Goal: Entertainment & Leisure: Consume media (video, audio)

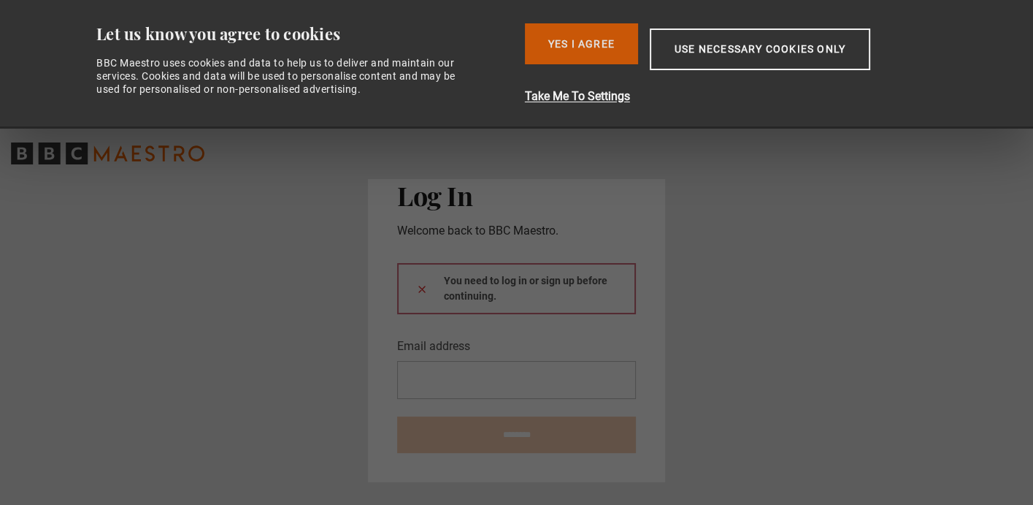
click at [593, 48] on button "Yes I Agree" at bounding box center [581, 43] width 113 height 41
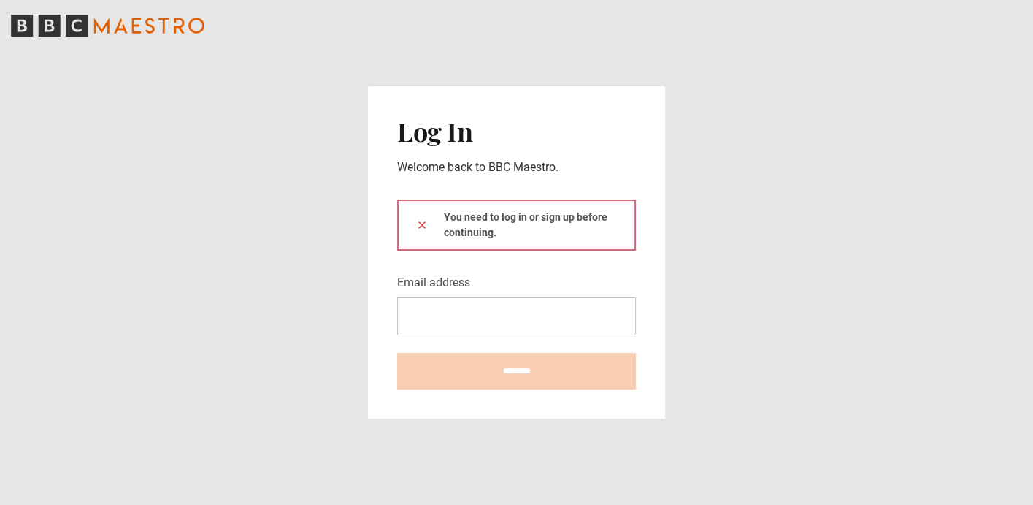
click at [524, 226] on div "You need to log in or sign up before continuing." at bounding box center [516, 224] width 239 height 51
click at [486, 218] on div "You need to log in or sign up before continuing." at bounding box center [516, 224] width 239 height 51
click at [483, 322] on input "Email address" at bounding box center [516, 316] width 239 height 38
type input "**********"
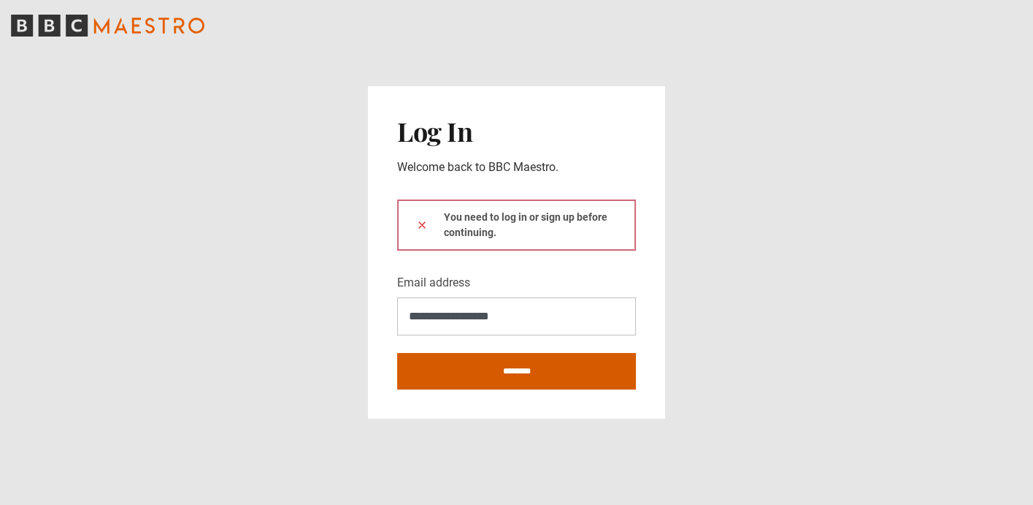
click at [540, 373] on input "********" at bounding box center [516, 371] width 239 height 37
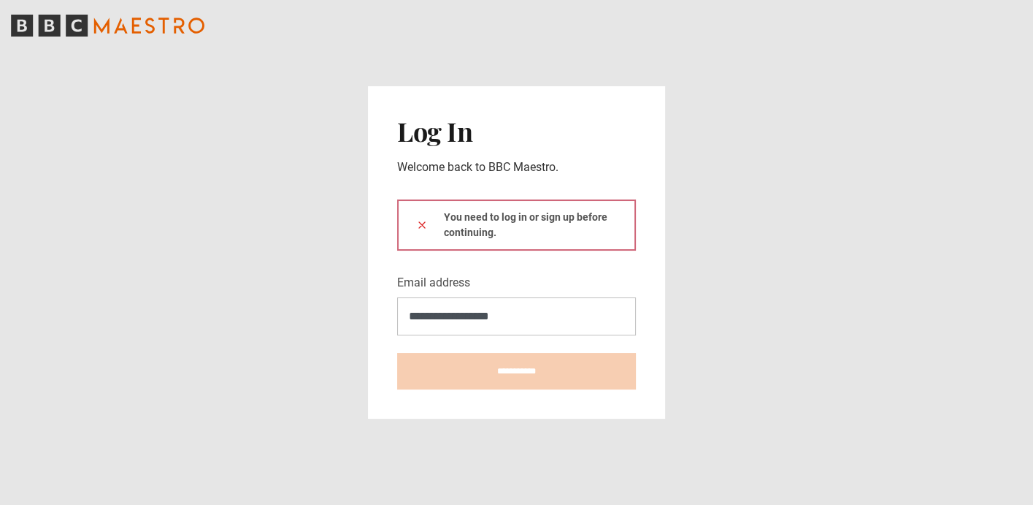
type input "**********"
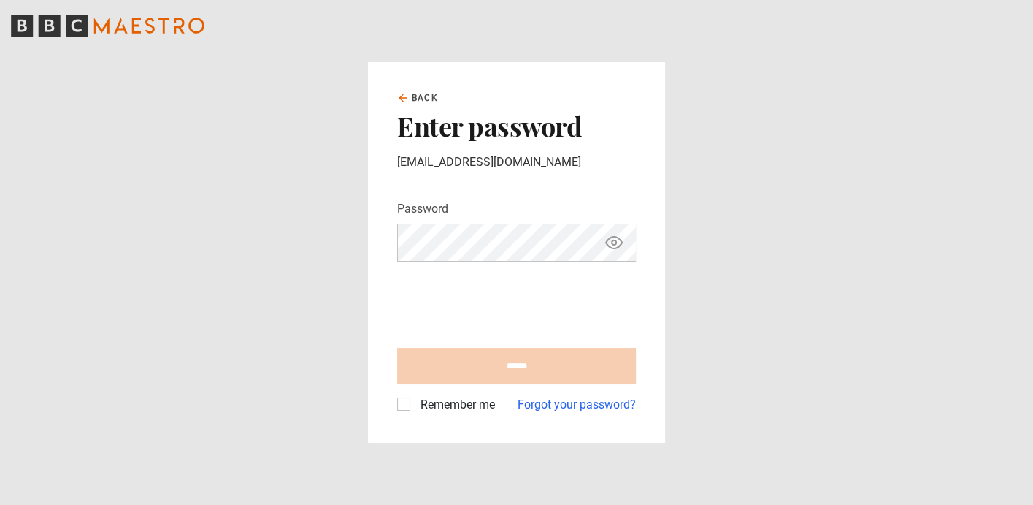
click at [469, 359] on input "******" at bounding box center [516, 366] width 239 height 37
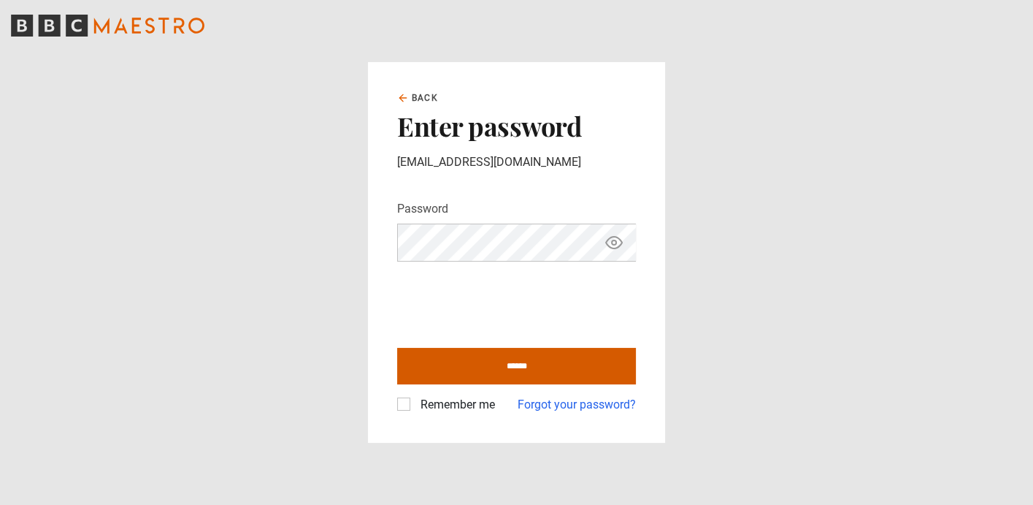
type input "**********"
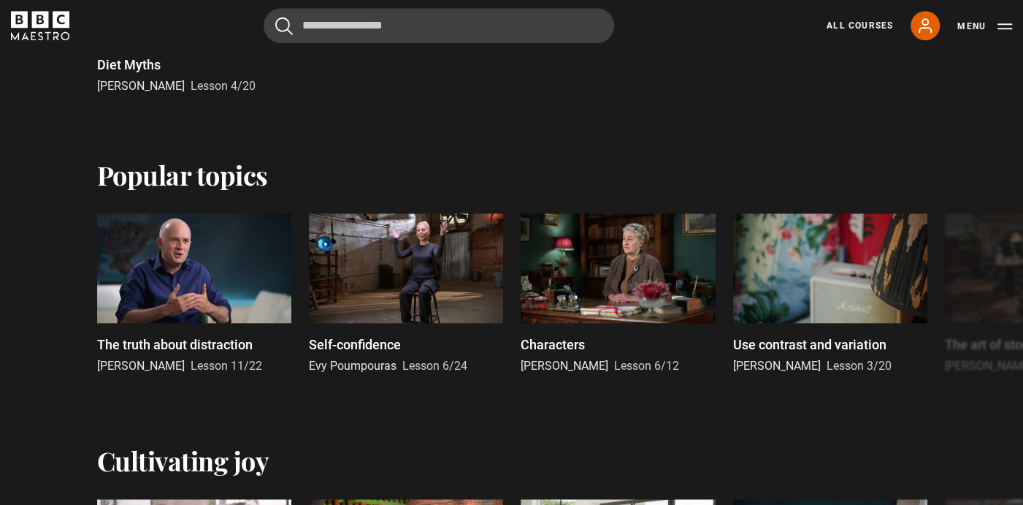
scroll to position [991, 0]
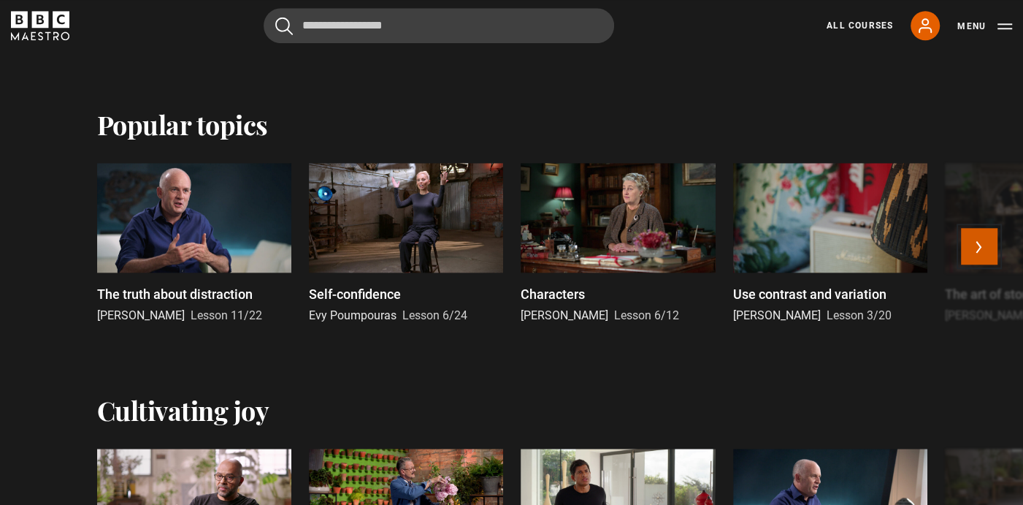
click at [977, 247] on button "Next" at bounding box center [979, 246] width 37 height 37
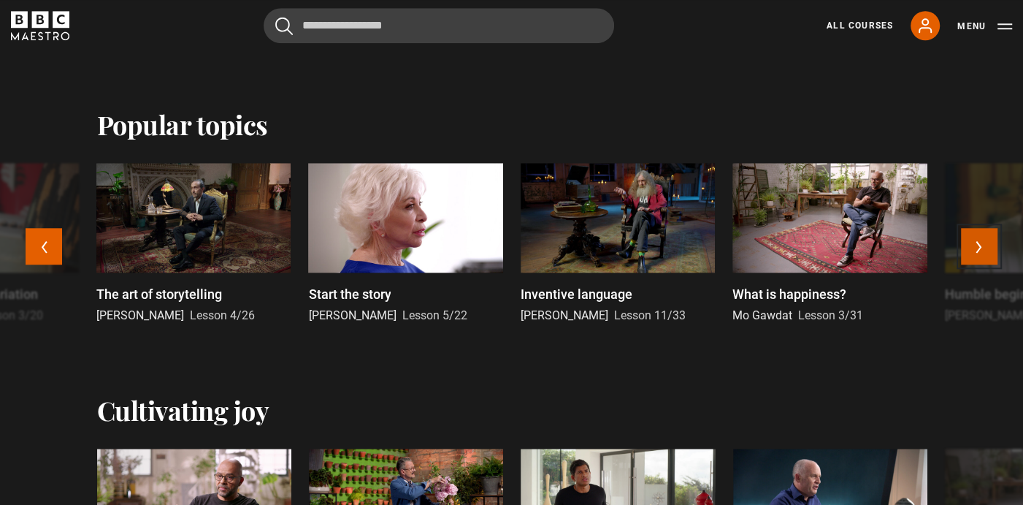
click at [966, 244] on button "Next" at bounding box center [979, 246] width 37 height 37
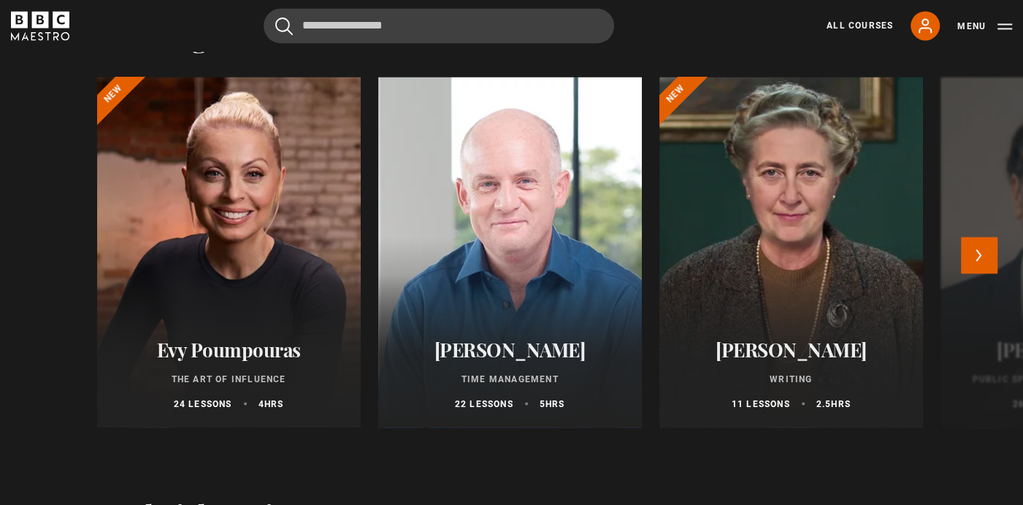
scroll to position [1623, 0]
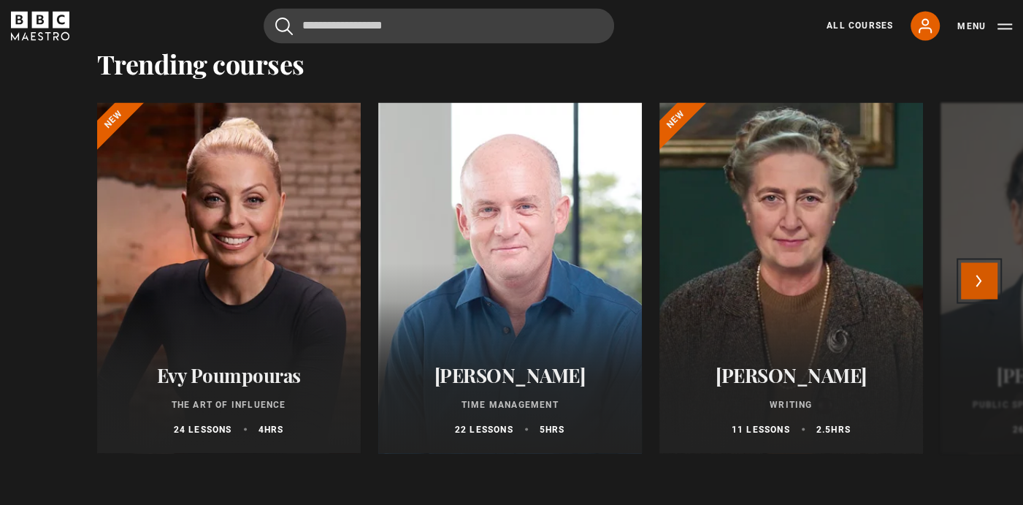
click at [982, 277] on button "Next" at bounding box center [979, 280] width 37 height 37
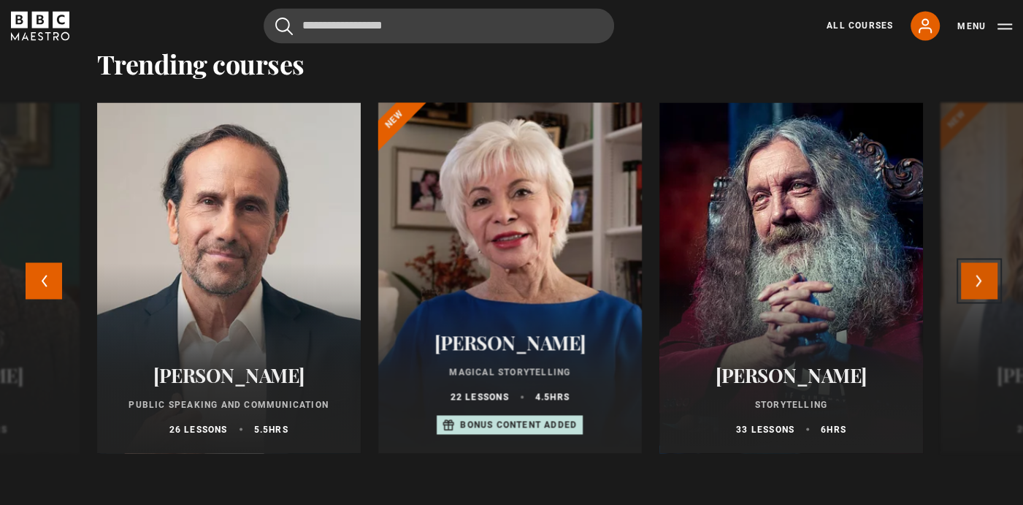
click at [982, 277] on button "Next" at bounding box center [979, 280] width 37 height 37
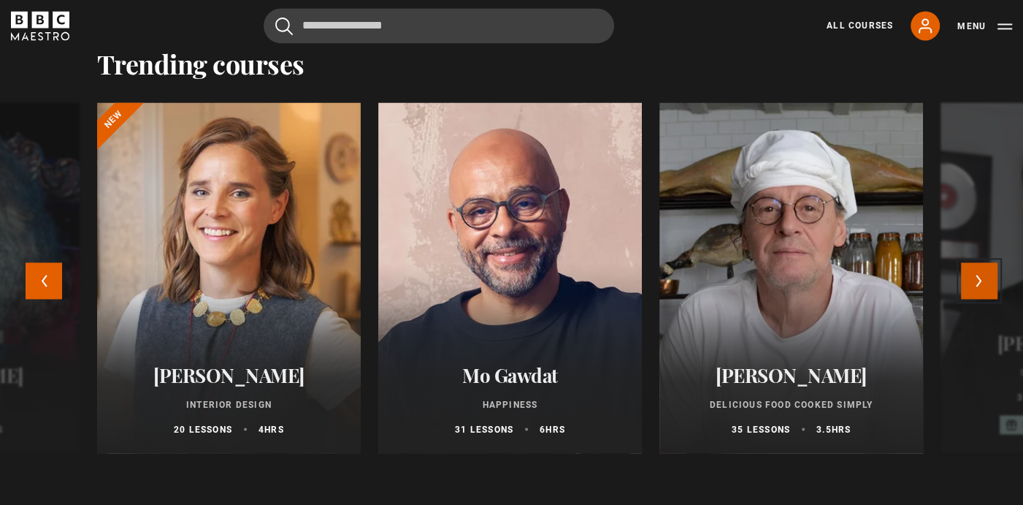
click at [982, 277] on button "Next" at bounding box center [979, 280] width 37 height 37
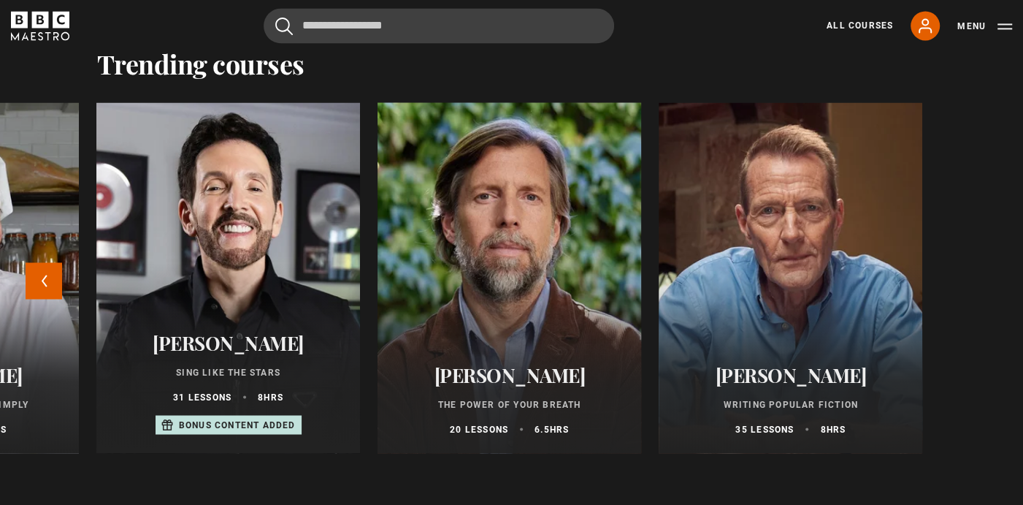
click at [499, 295] on div at bounding box center [509, 278] width 290 height 386
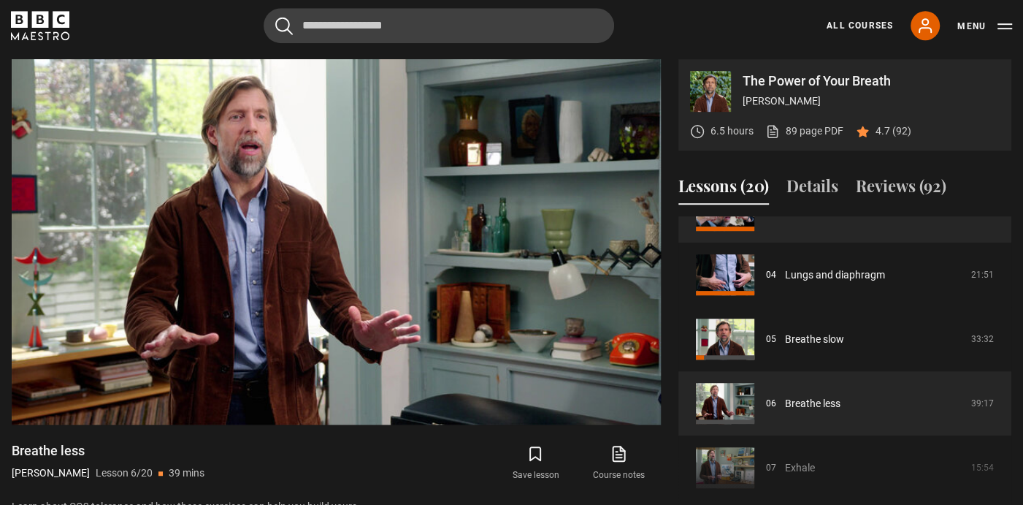
scroll to position [321, 0]
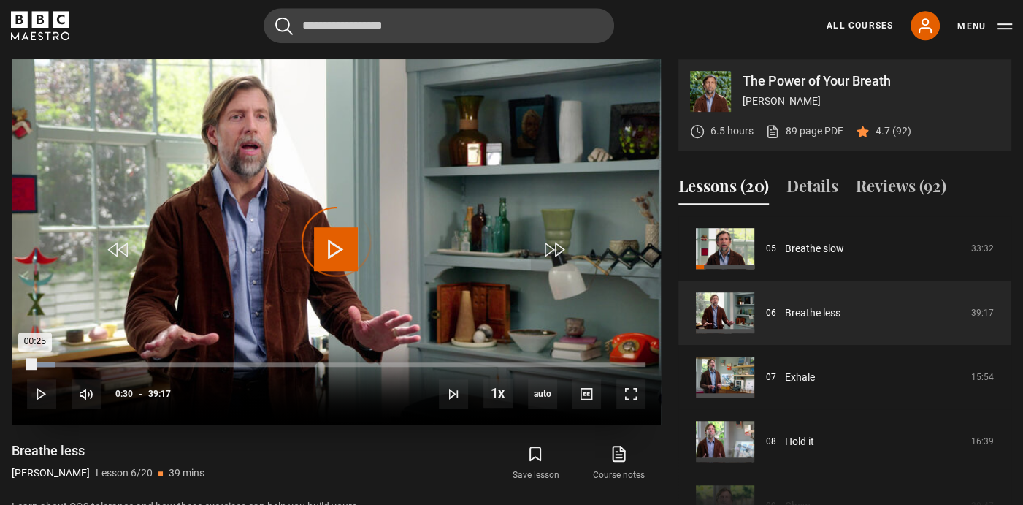
click at [29, 362] on div "00:25" at bounding box center [31, 364] width 8 height 4
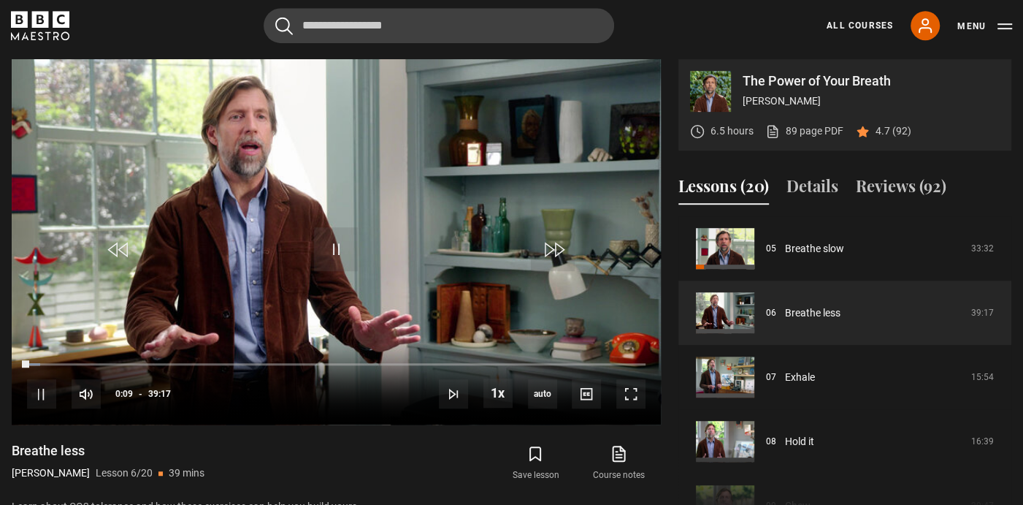
click at [307, 468] on div "Breathe less James Nestor Lesson 6/20 39 mins" at bounding box center [177, 463] width 330 height 42
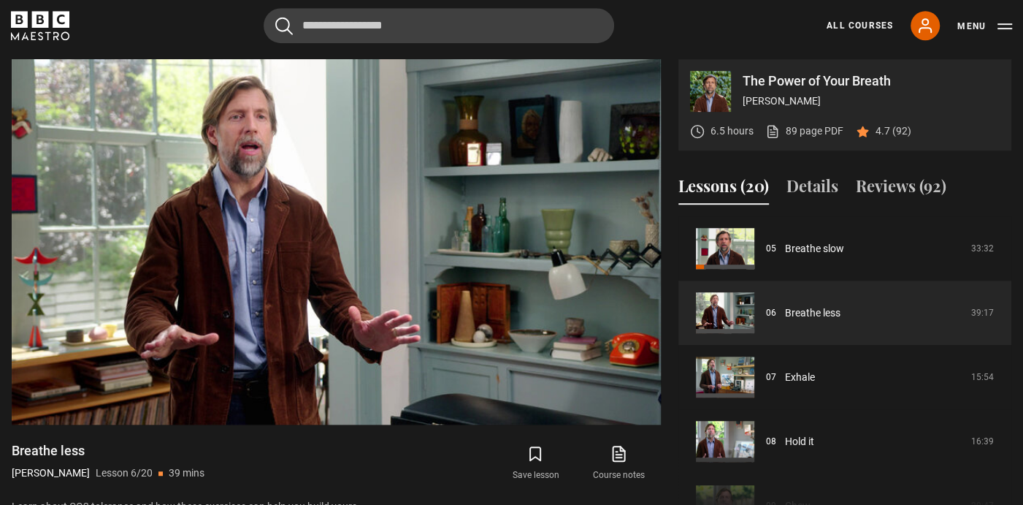
click at [408, 469] on div "Save lesson Course notes opens in new tab" at bounding box center [508, 463] width 305 height 42
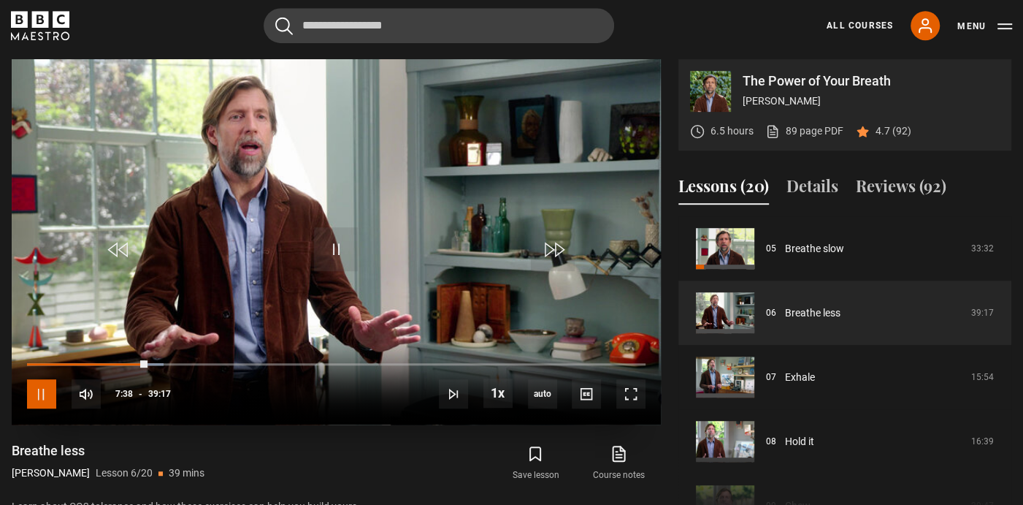
click at [45, 394] on span "Video Player" at bounding box center [41, 393] width 29 height 29
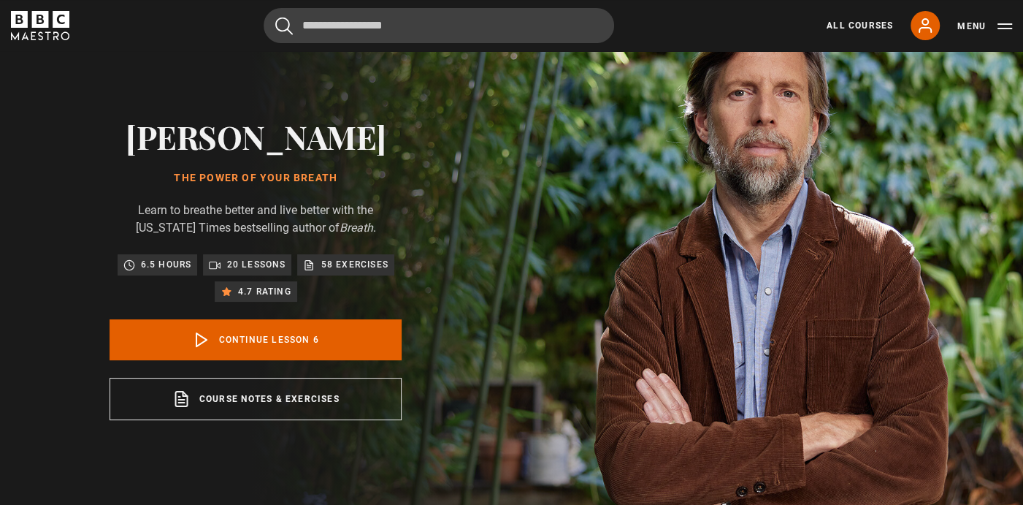
scroll to position [45, 0]
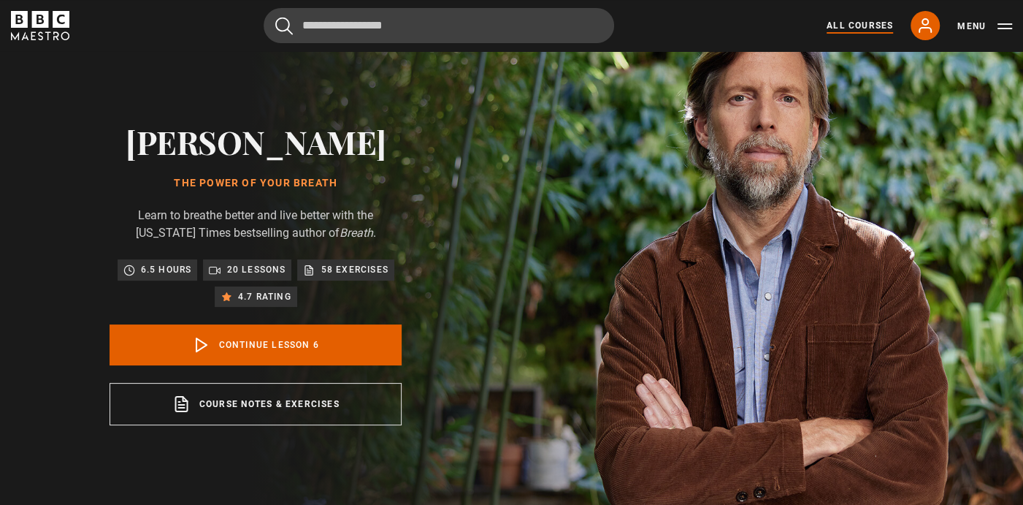
click at [863, 24] on link "All Courses" at bounding box center [860, 25] width 66 height 13
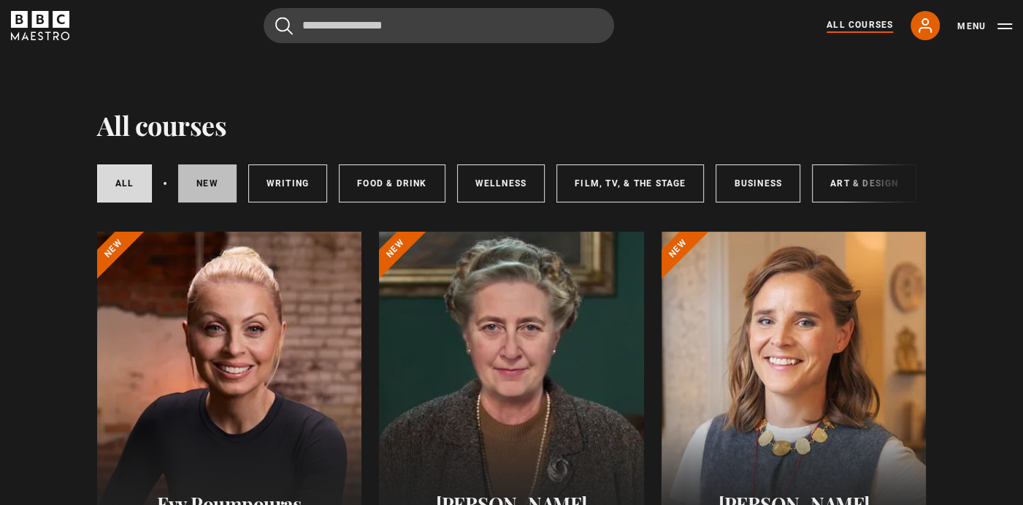
click at [209, 176] on link "New courses" at bounding box center [207, 183] width 58 height 38
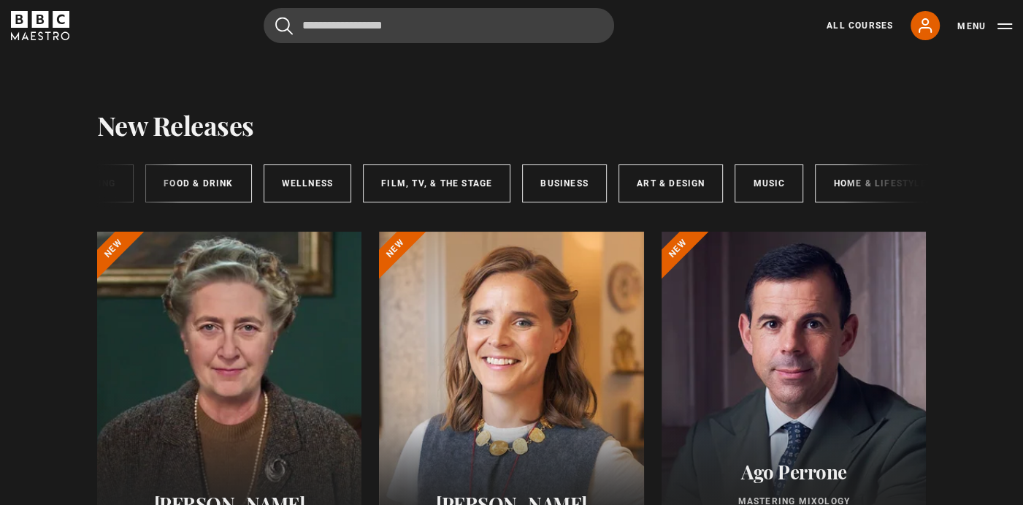
scroll to position [0, 213]
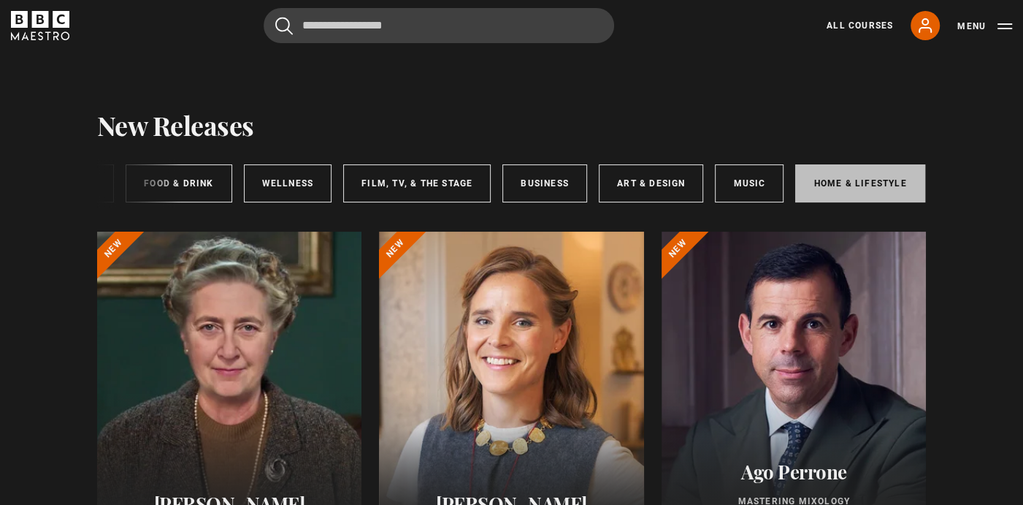
click at [863, 184] on link "Home & Lifestyle" at bounding box center [859, 183] width 129 height 38
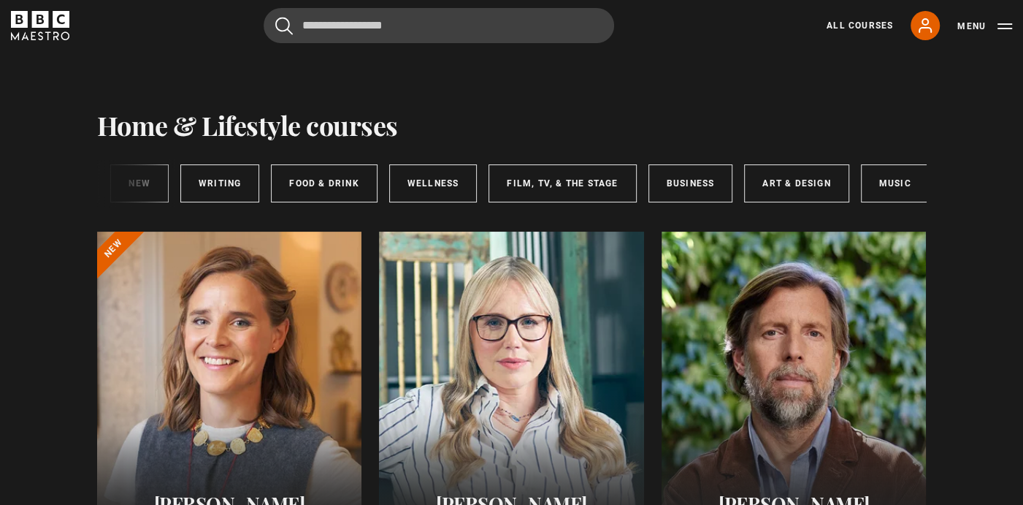
scroll to position [0, 213]
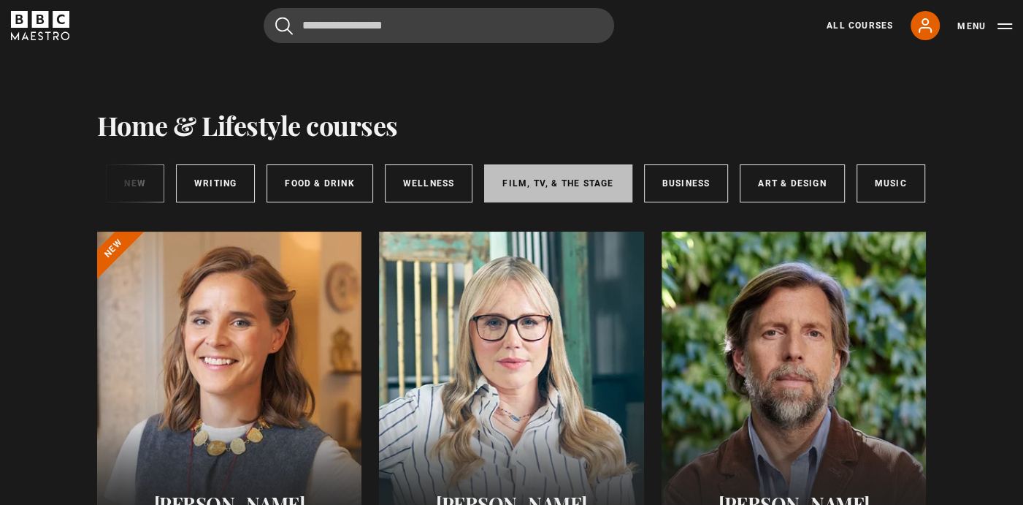
click at [571, 185] on link "Film, TV, & The Stage" at bounding box center [558, 183] width 148 height 38
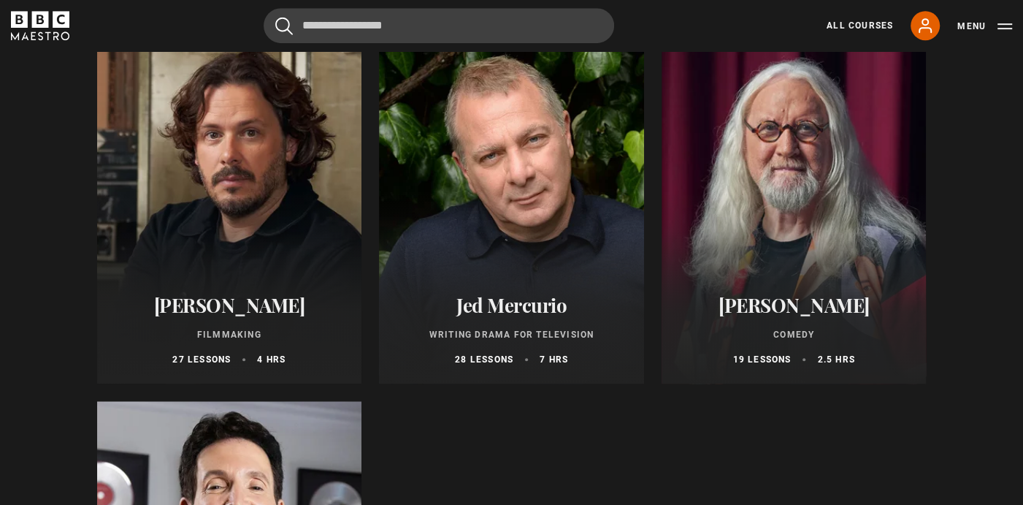
scroll to position [540, 0]
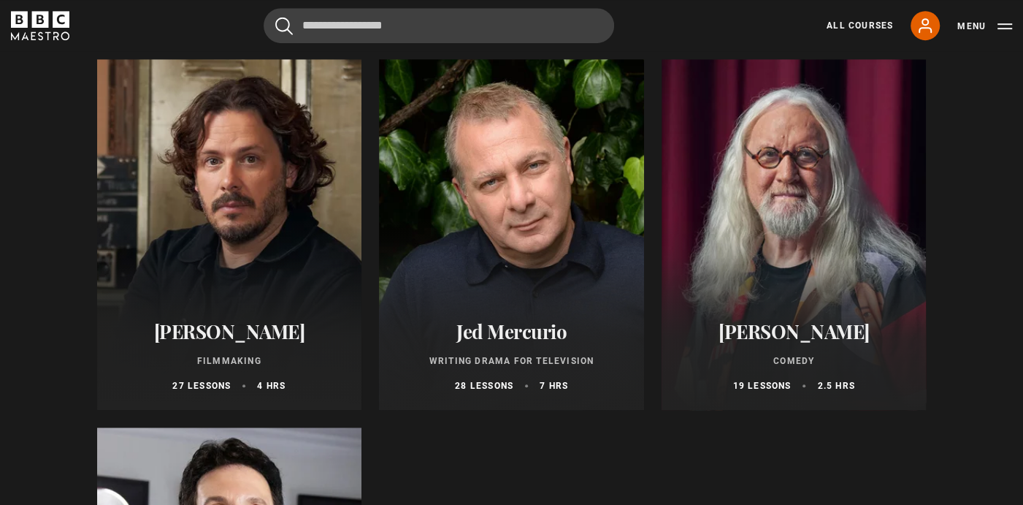
click at [273, 259] on div at bounding box center [229, 234] width 265 height 351
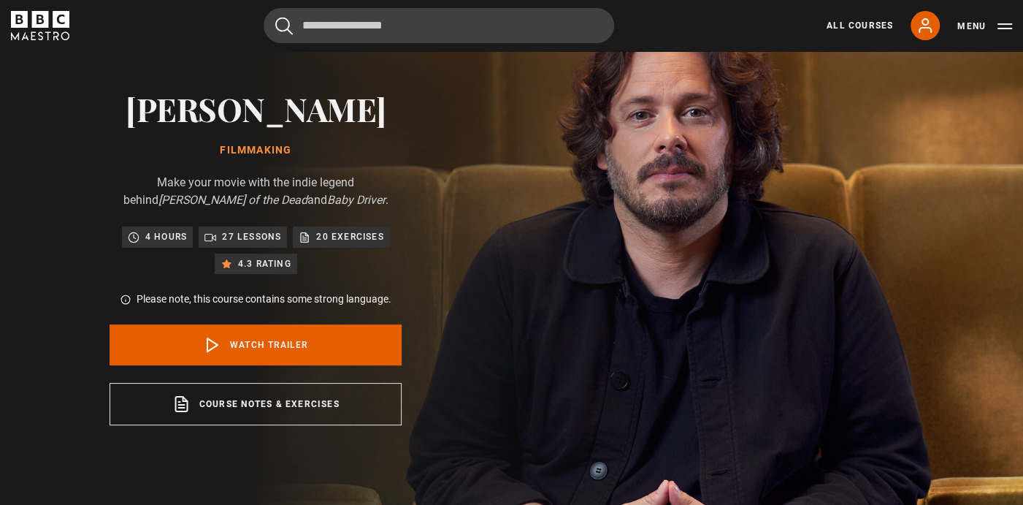
scroll to position [180, 0]
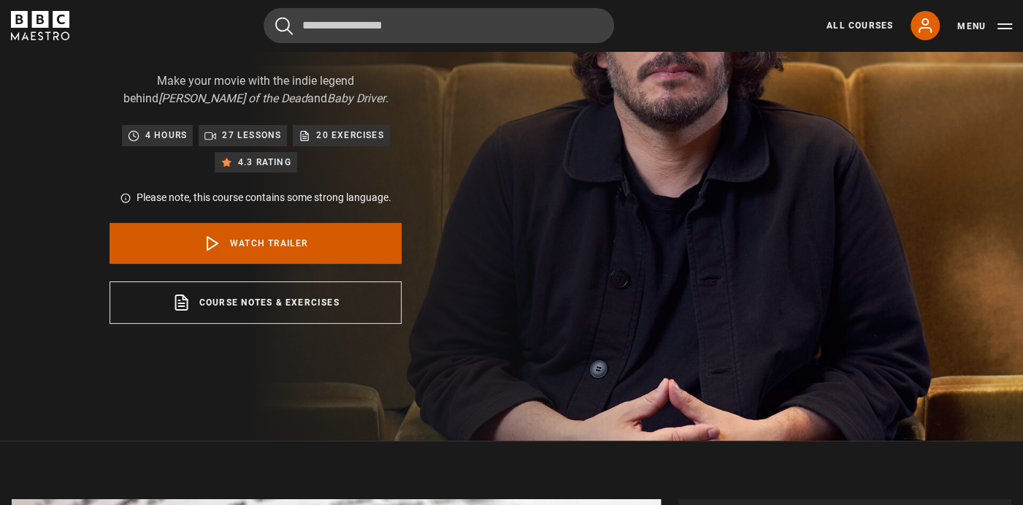
click at [283, 236] on link "Watch Trailer" at bounding box center [256, 243] width 292 height 41
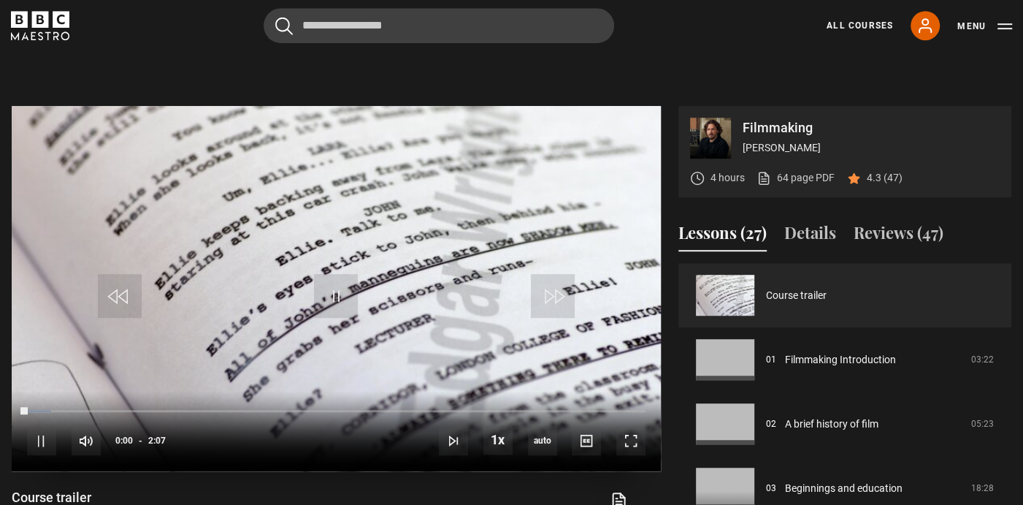
scroll to position [619, 0]
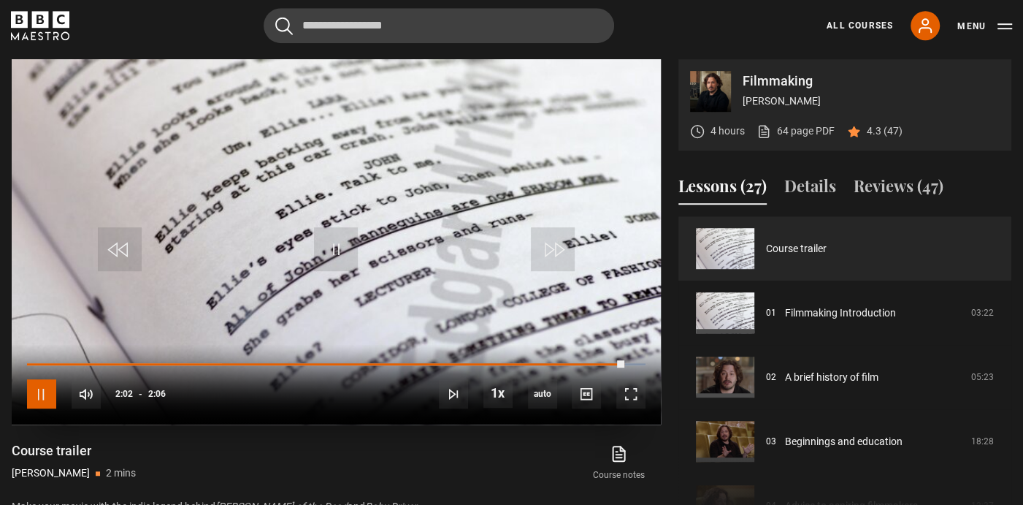
click at [44, 389] on span "Video Player" at bounding box center [41, 393] width 29 height 29
click at [43, 389] on span "Video Player" at bounding box center [41, 393] width 29 height 29
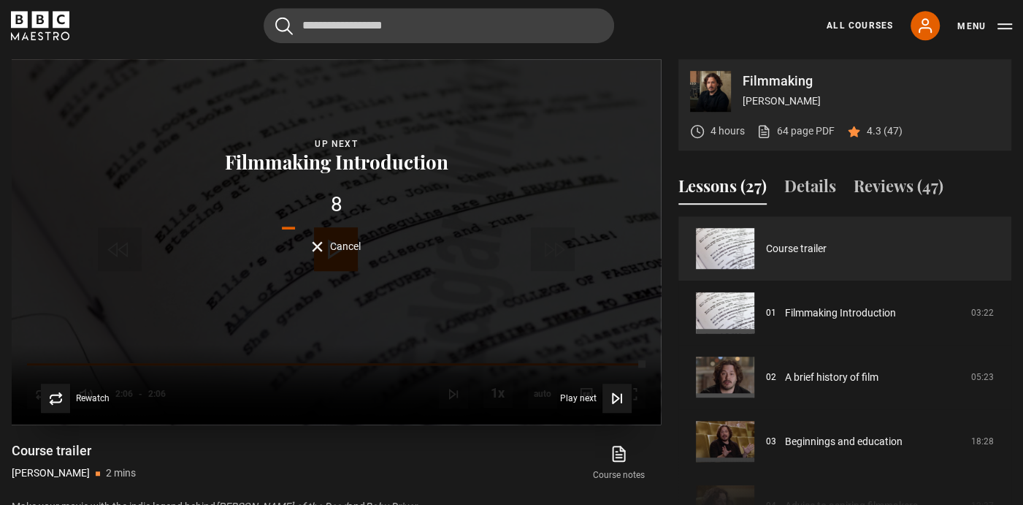
click at [409, 422] on div "Lesson Completed Up next Filmmaking Introduction 8 Cancel Rewatch Rewatch Play …" at bounding box center [336, 241] width 649 height 365
